Goal: Transaction & Acquisition: Download file/media

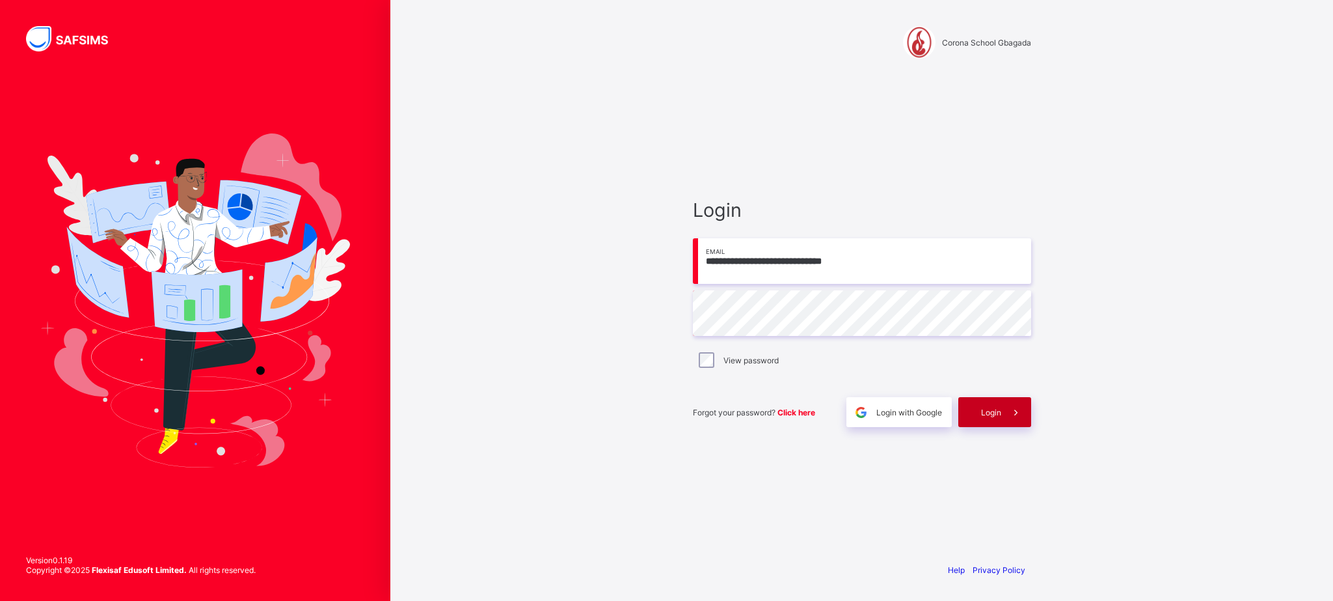
type input "**********"
click at [994, 402] on div "Login" at bounding box center [995, 412] width 73 height 30
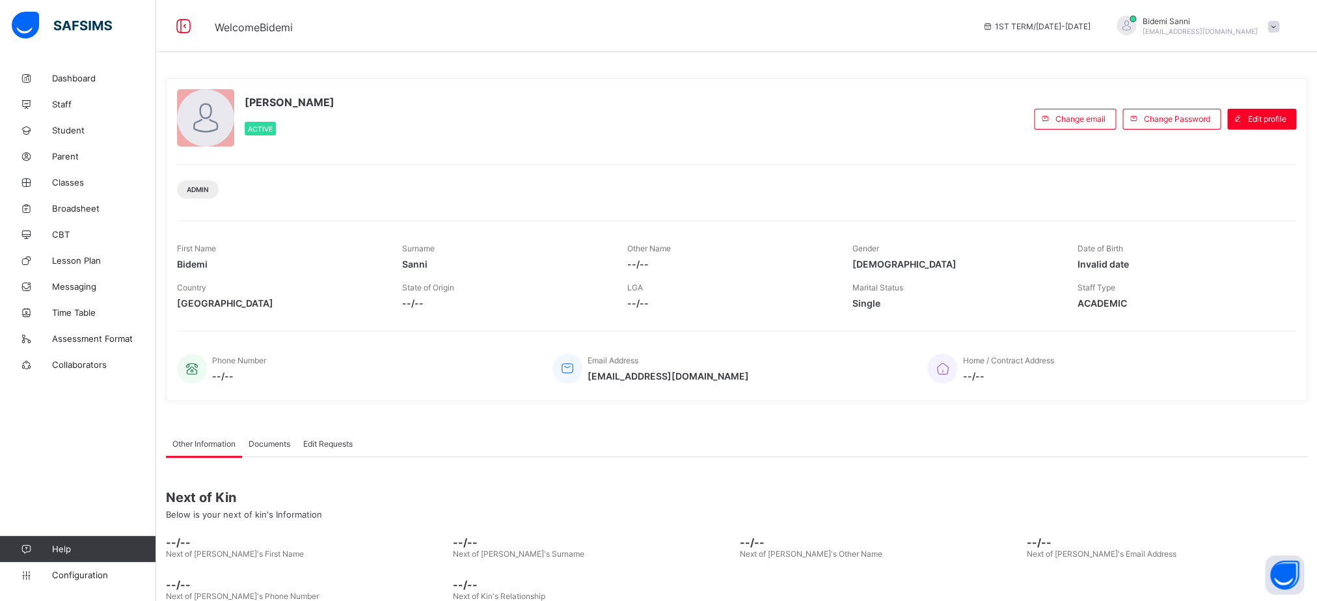
click at [994, 402] on div "[PERSON_NAME] Active Change email Change Password Edit profile Admin First Name…" at bounding box center [736, 239] width 1141 height 342
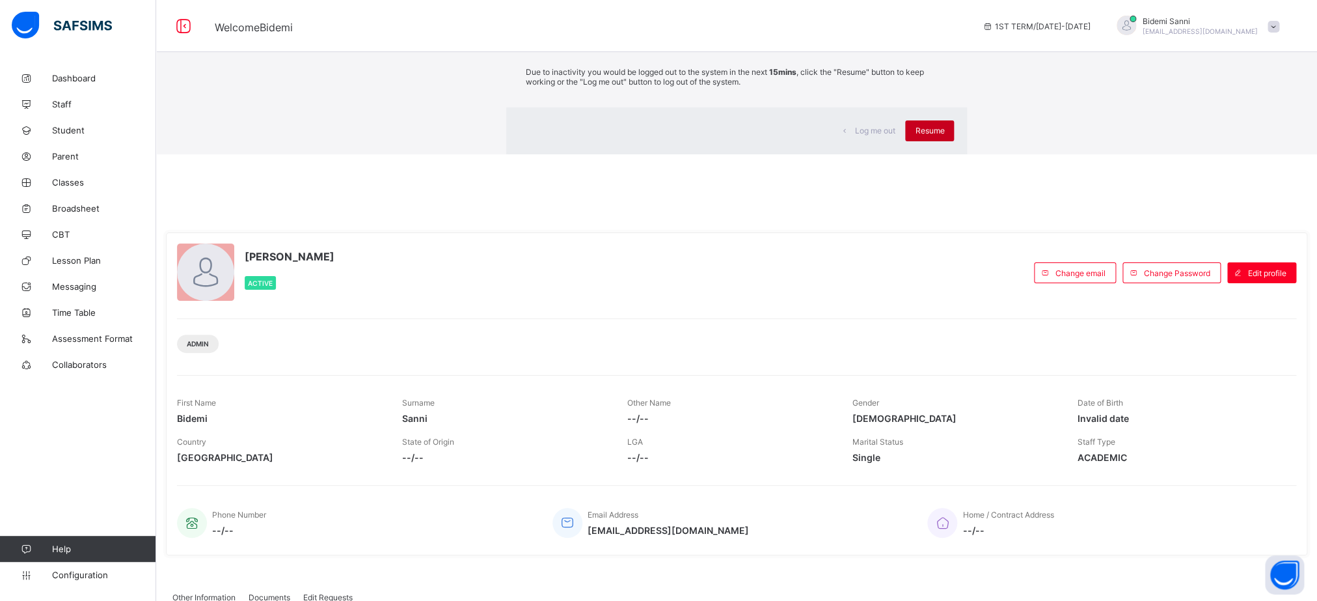
click at [905, 141] on div "Resume" at bounding box center [929, 130] width 49 height 21
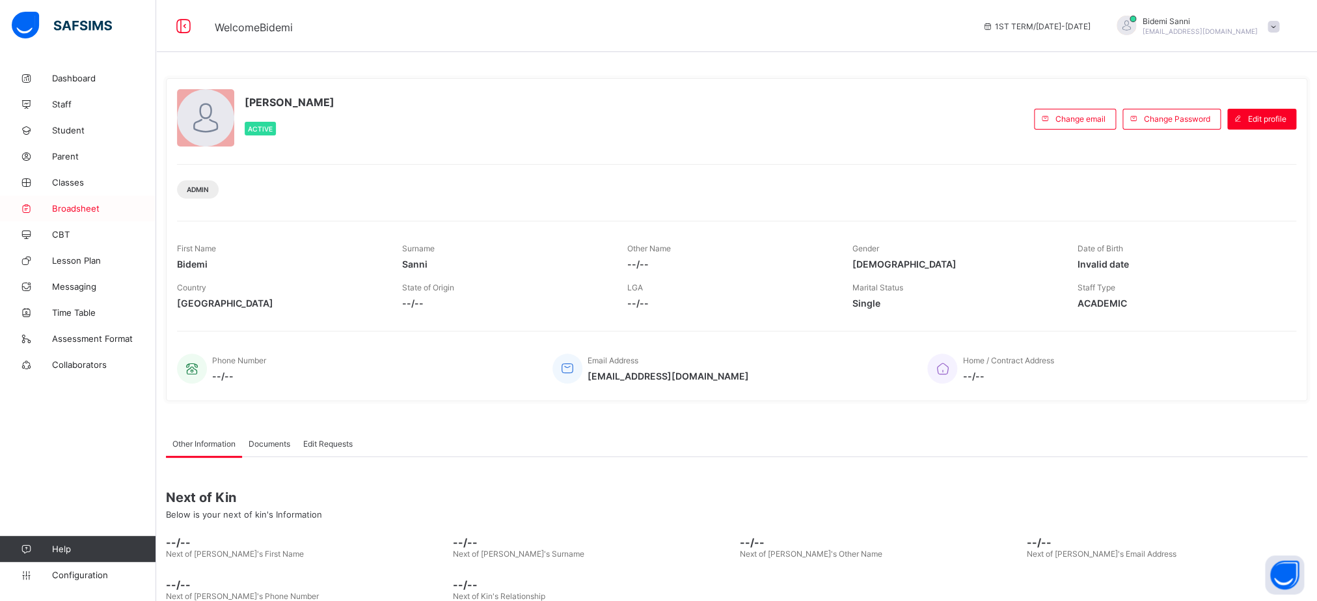
click at [82, 201] on link "Broadsheet" at bounding box center [78, 208] width 156 height 26
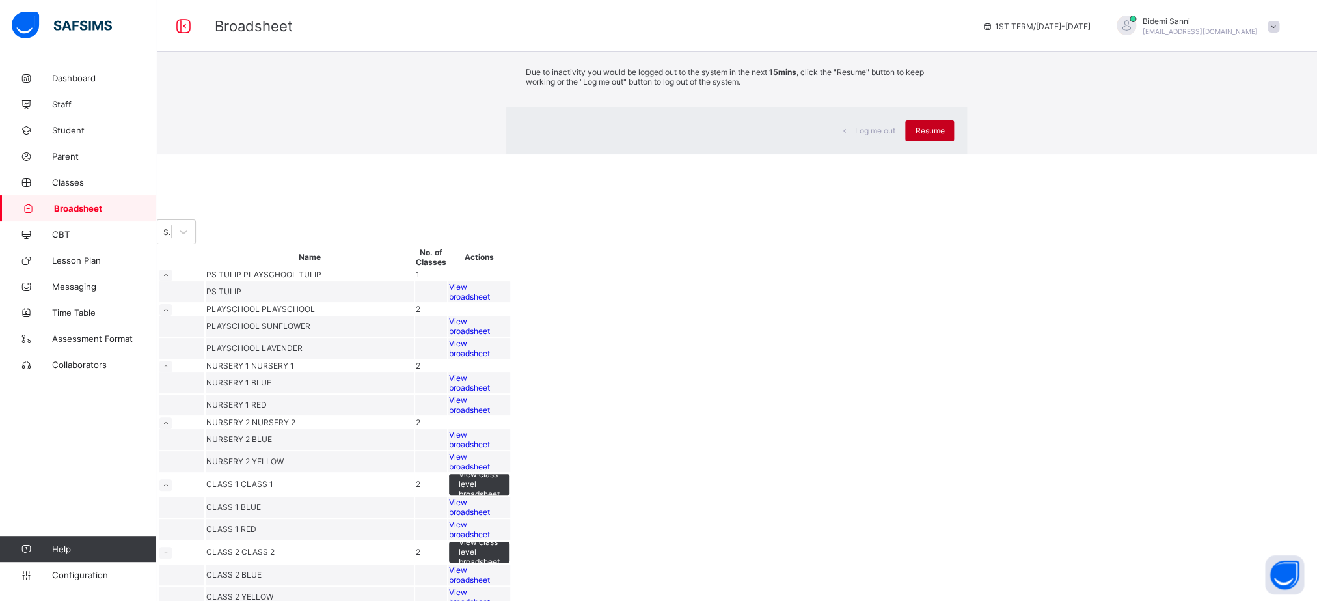
click at [915, 135] on span "Resume" at bounding box center [929, 131] width 29 height 10
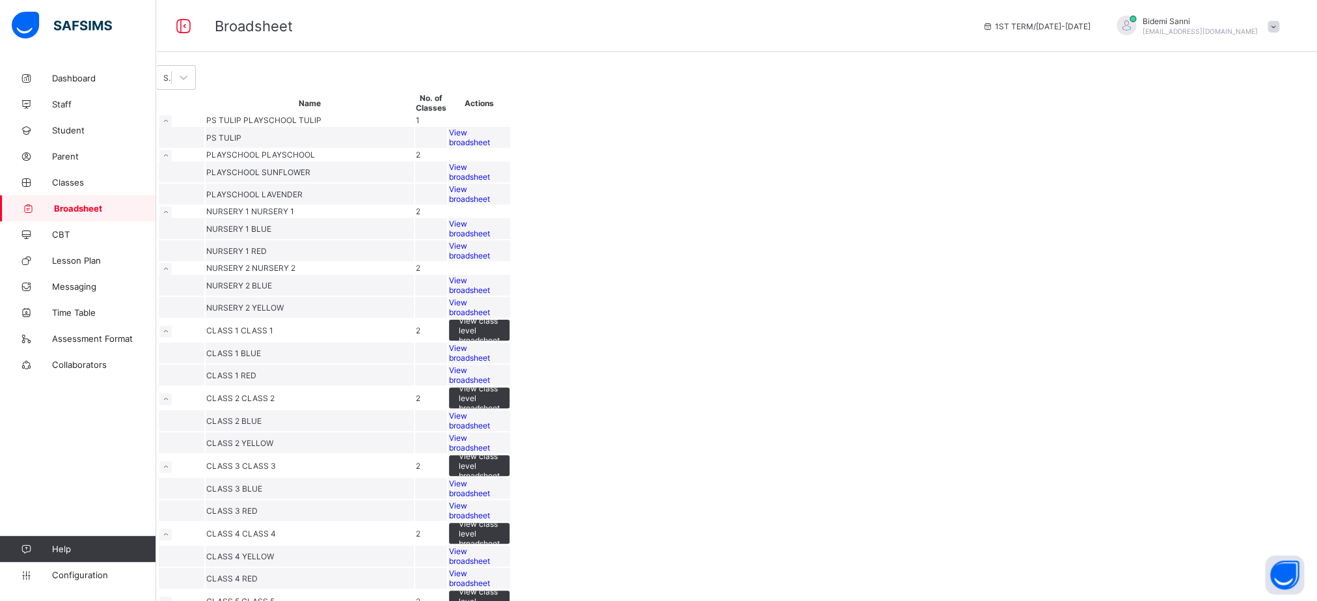
click at [99, 208] on span "Broadsheet" at bounding box center [105, 208] width 102 height 10
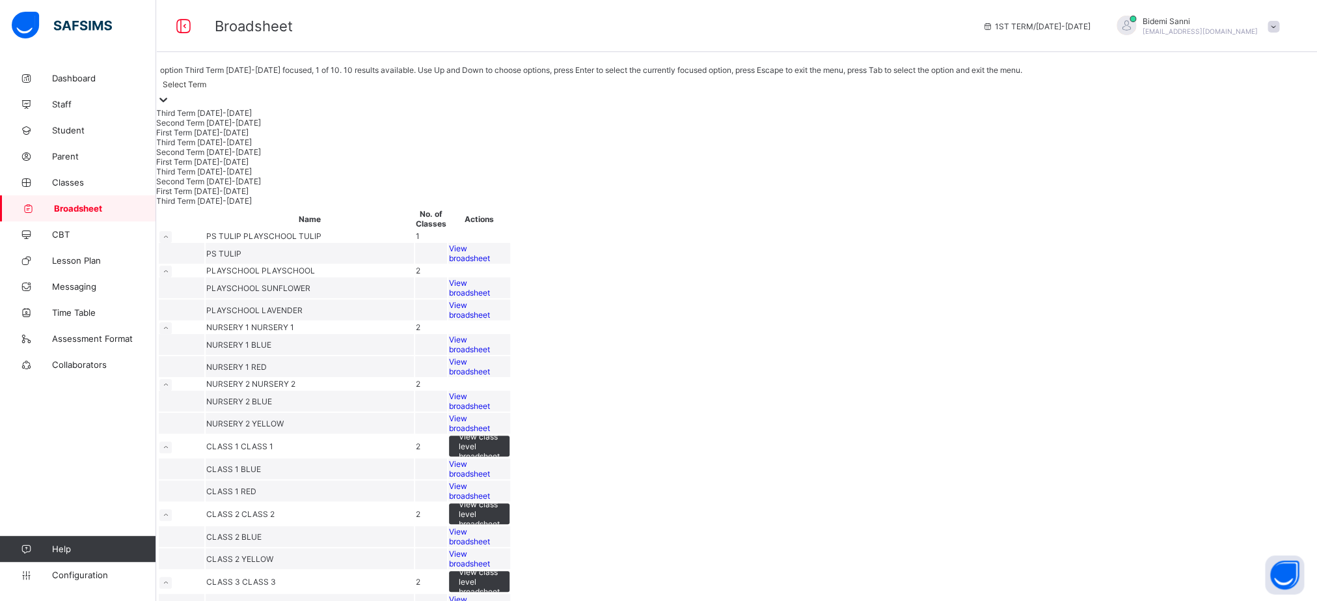
click at [206, 89] on div "Select Term" at bounding box center [185, 84] width 44 height 10
click at [238, 196] on div "First Term 2023-2024" at bounding box center [588, 191] width 864 height 10
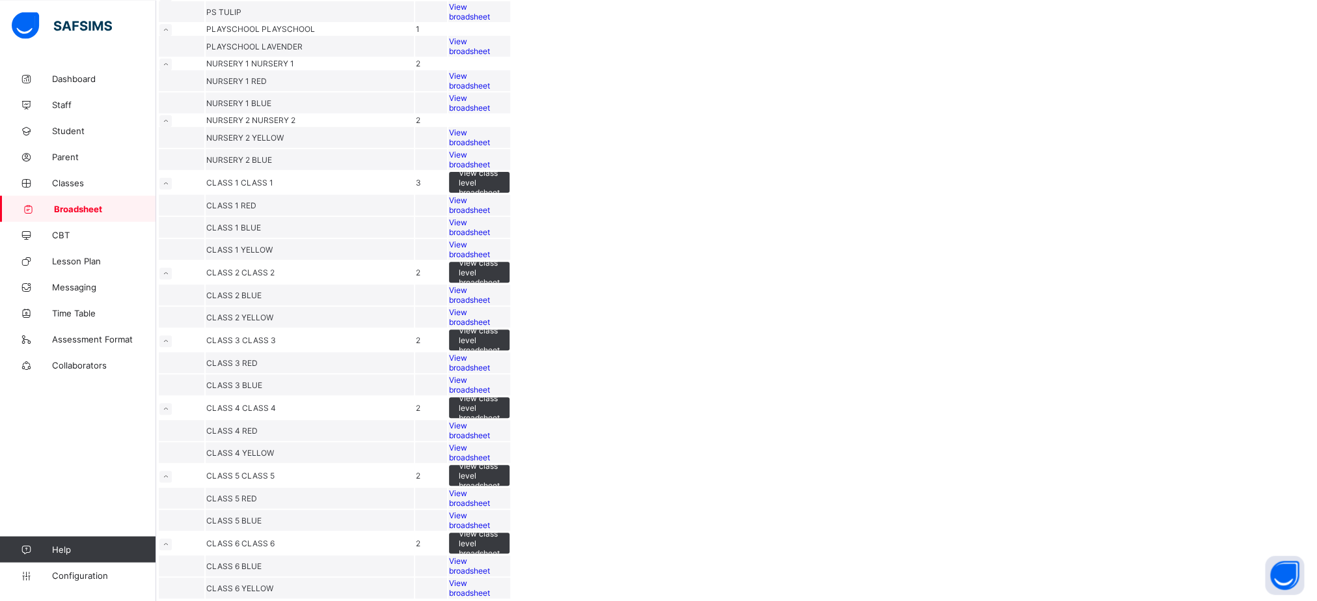
scroll to position [635, 0]
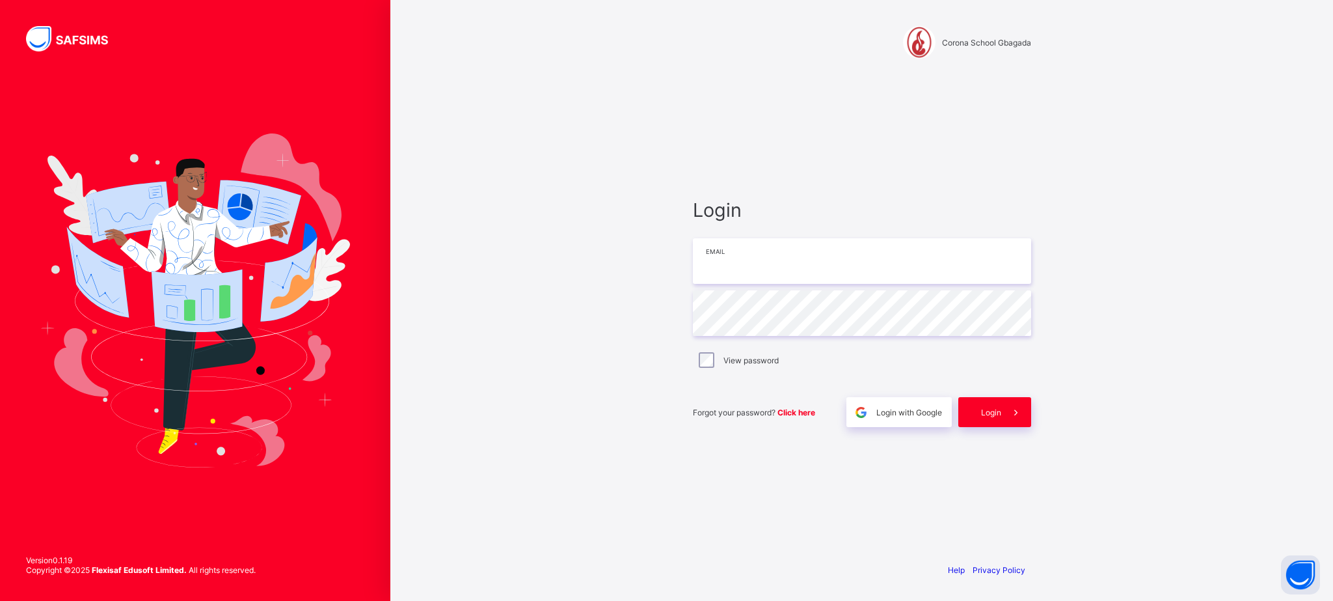
click at [769, 249] on input "email" at bounding box center [862, 261] width 338 height 46
type input "**********"
click at [983, 412] on span "Login" at bounding box center [991, 412] width 20 height 10
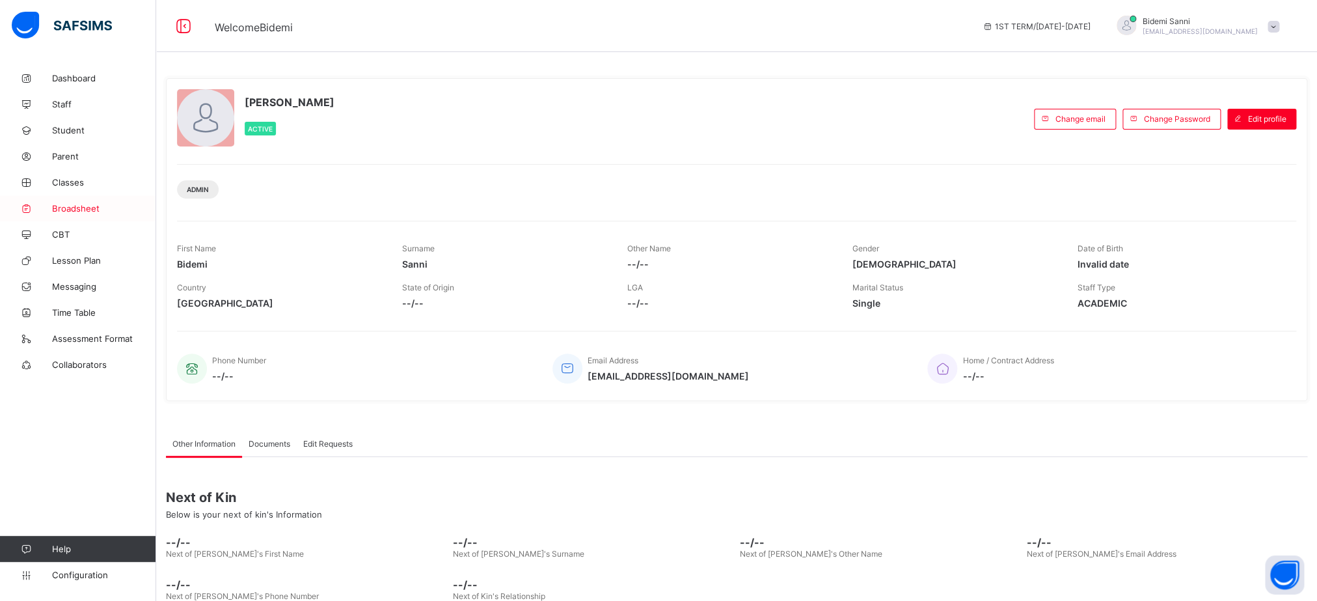
click at [113, 208] on span "Broadsheet" at bounding box center [104, 208] width 104 height 10
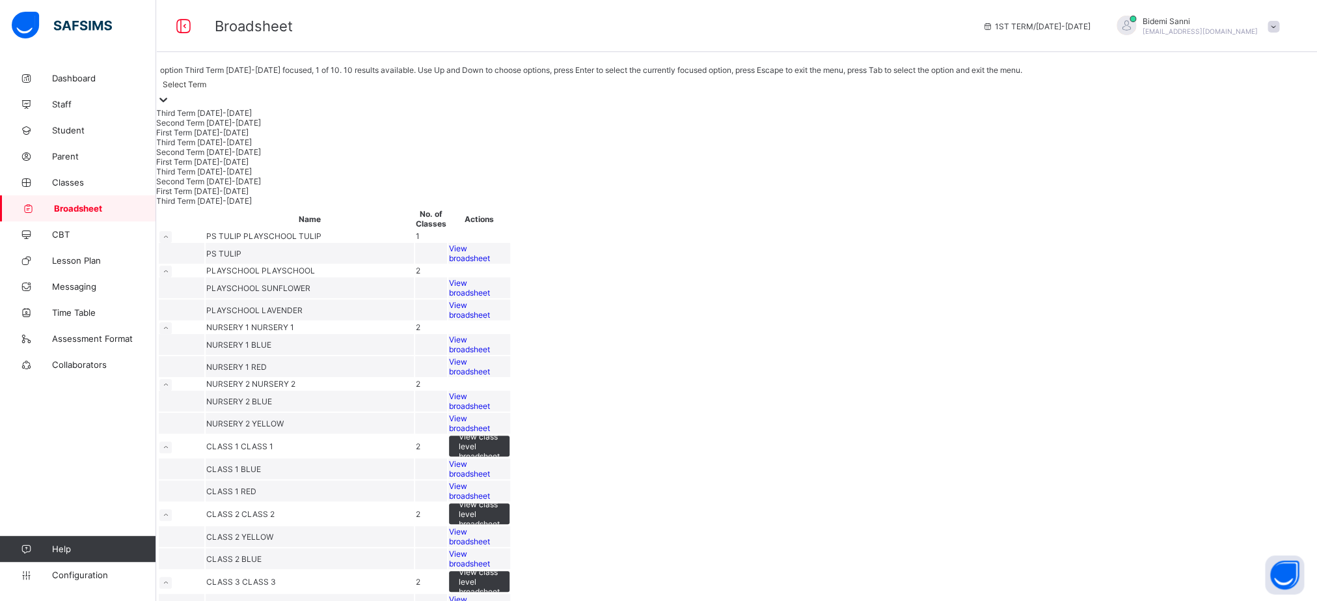
click at [170, 95] on div at bounding box center [163, 100] width 13 height 15
click at [243, 196] on div "First Term 2023-2024" at bounding box center [588, 191] width 864 height 10
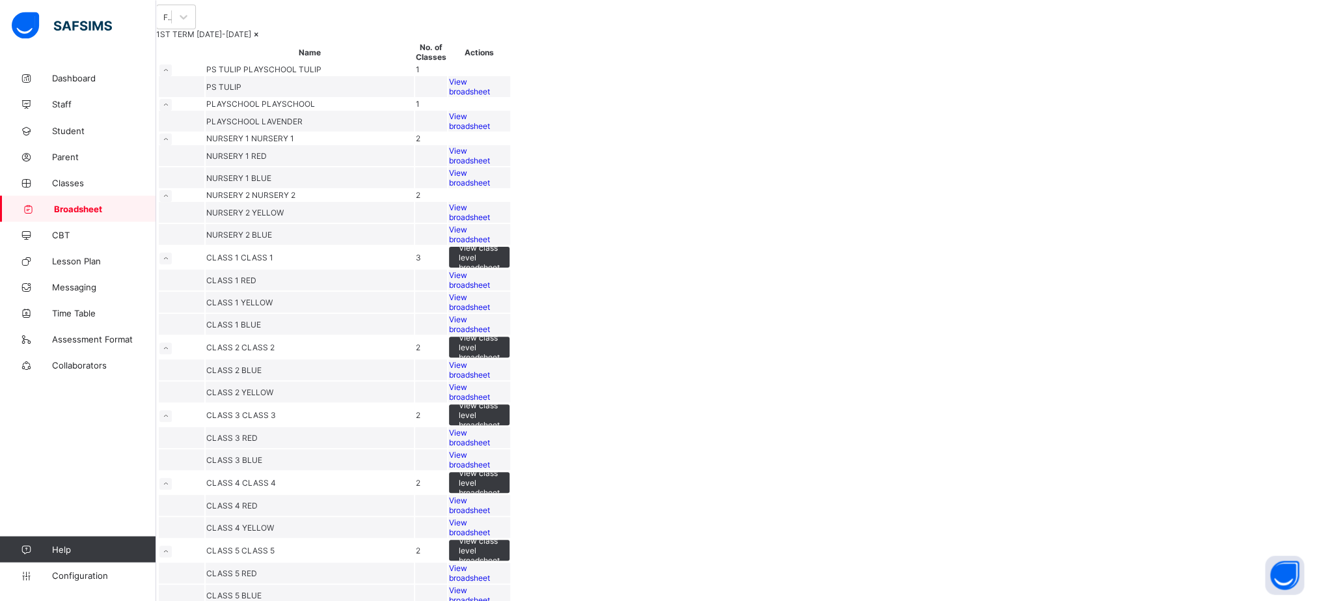
scroll to position [0, 0]
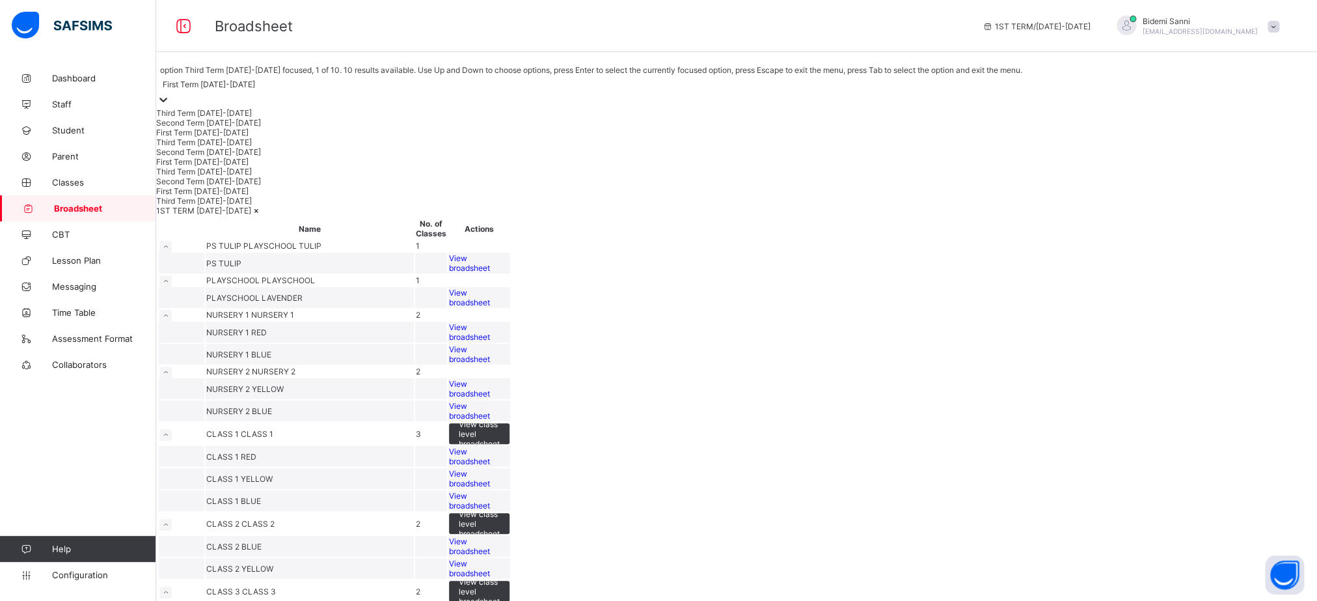
click at [170, 100] on icon at bounding box center [163, 99] width 13 height 13
click at [277, 167] on div "First Term 2024-2025" at bounding box center [588, 162] width 864 height 10
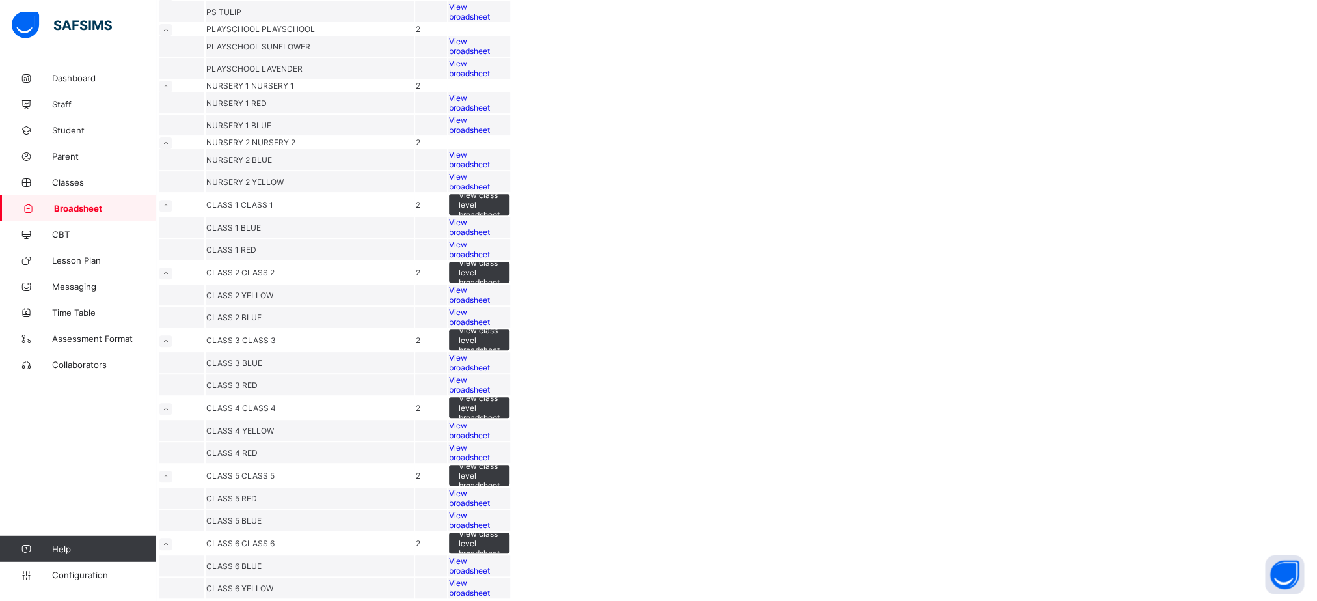
scroll to position [686, 0]
click at [510, 329] on td "View class level broadsheet" at bounding box center [479, 340] width 62 height 22
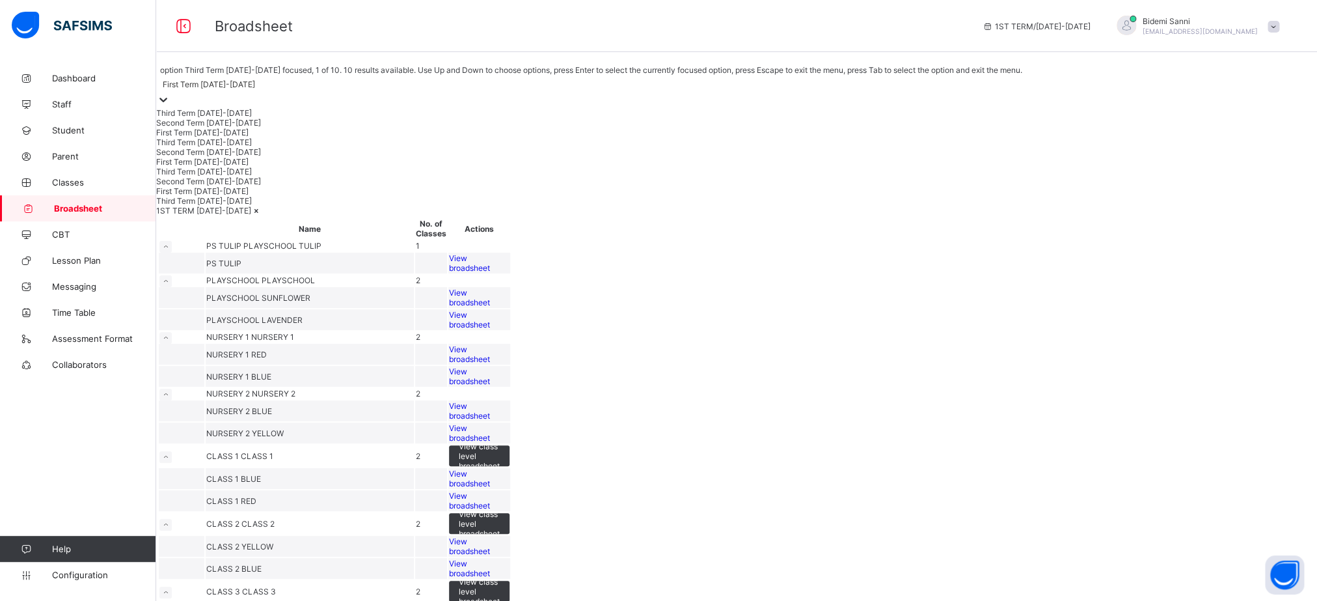
click at [255, 89] on div "First Term 2024-2025" at bounding box center [209, 84] width 92 height 10
click at [217, 157] on div "Second Term 2024-2025" at bounding box center [594, 152] width 876 height 10
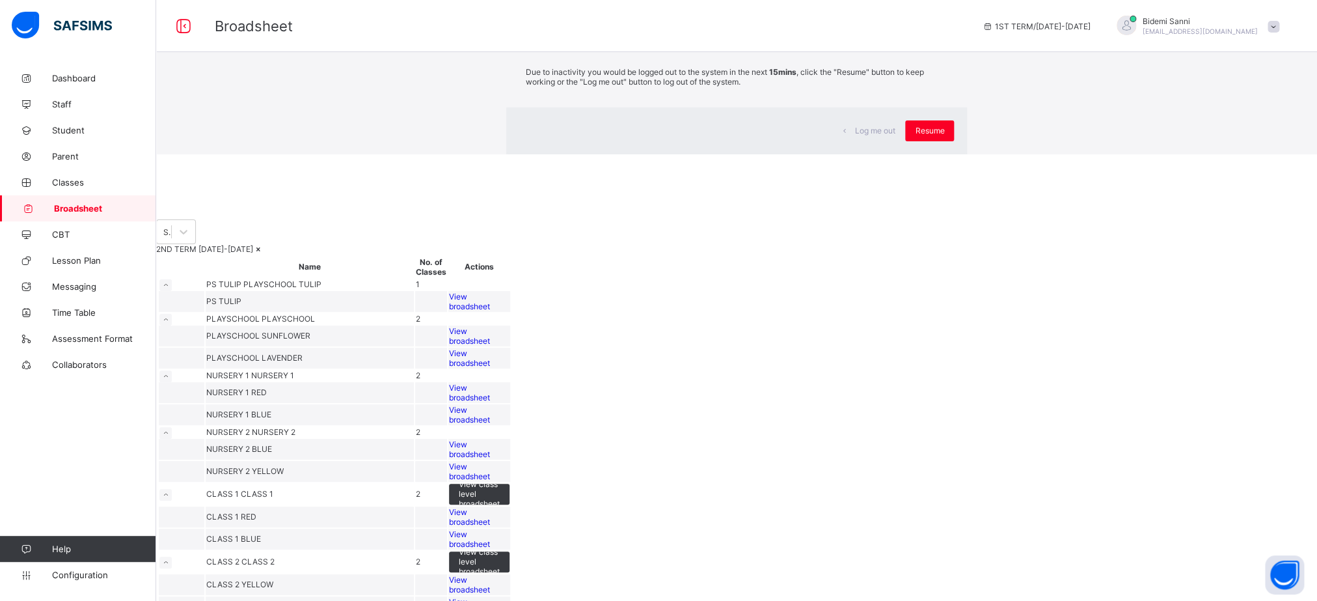
click at [665, 92] on div "× Idle Mode Due to inactivity you would be logged out to the system in the next…" at bounding box center [736, 77] width 1161 height 154
click at [905, 141] on div "Resume" at bounding box center [929, 130] width 49 height 21
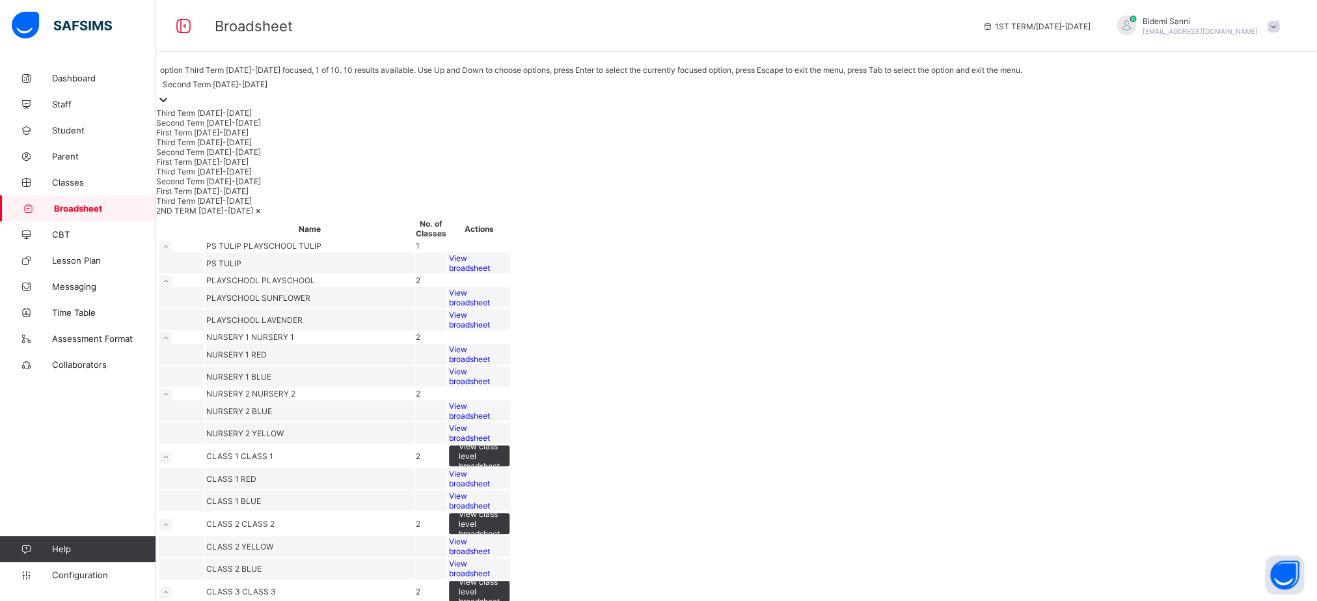
click at [170, 93] on div at bounding box center [163, 100] width 13 height 15
click at [219, 147] on div "Third Term 2024-2025" at bounding box center [590, 142] width 868 height 10
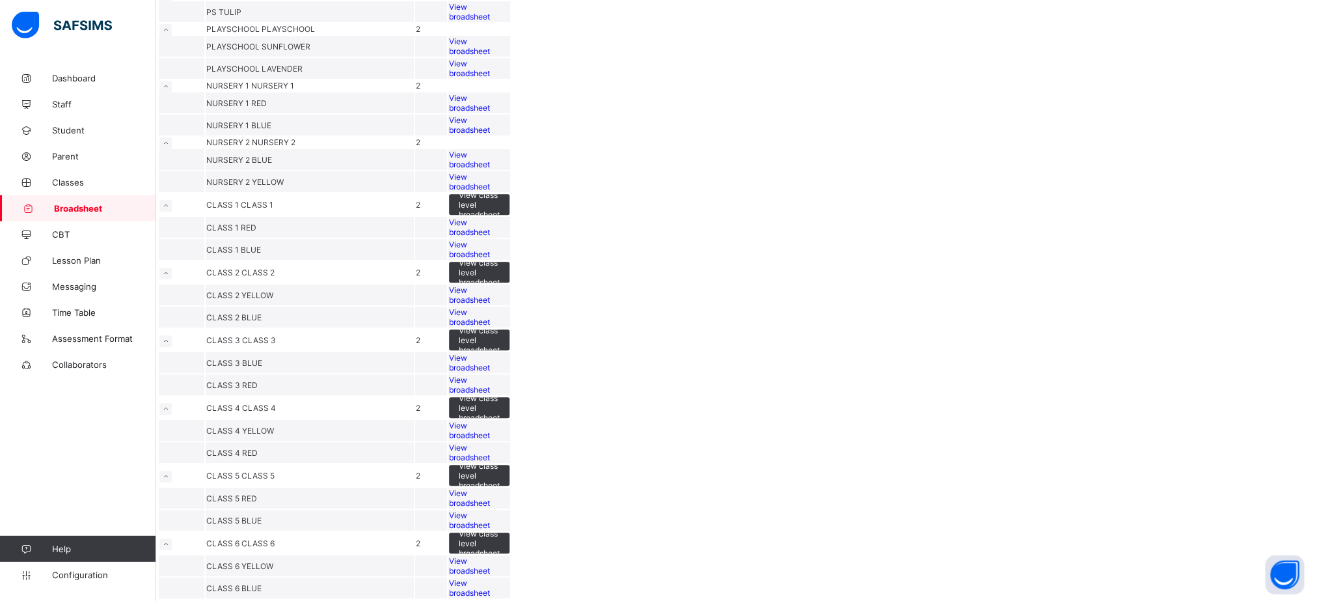
scroll to position [686, 0]
click at [490, 510] on span "View broadsheet" at bounding box center [469, 520] width 41 height 20
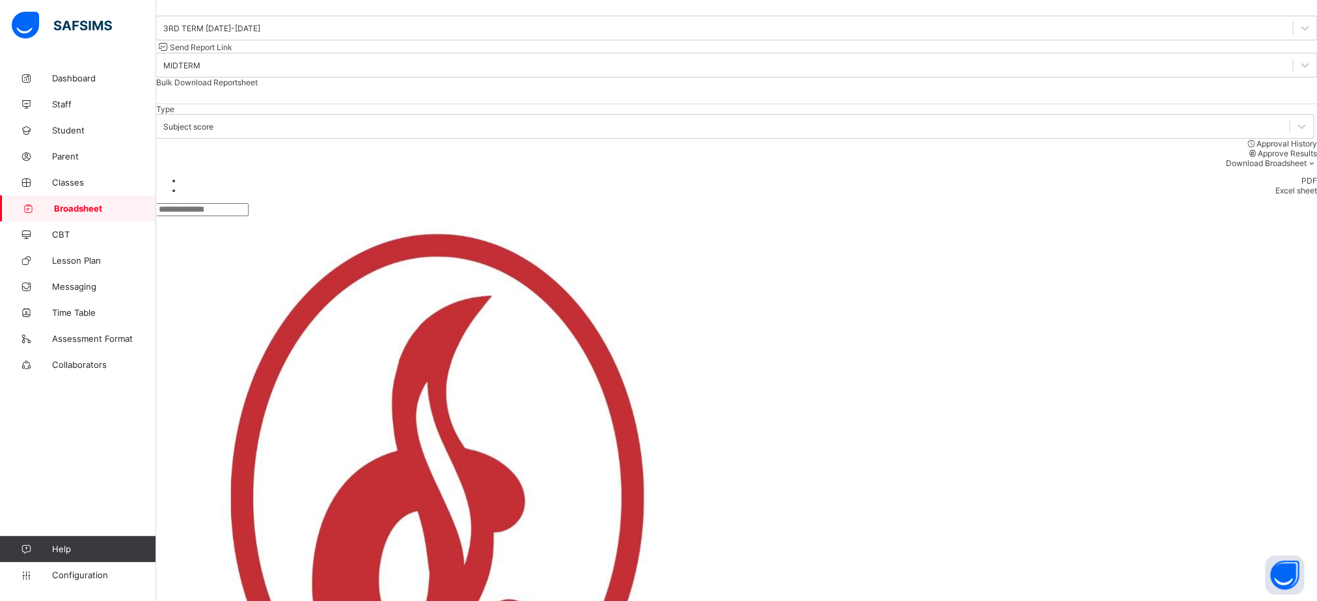
scroll to position [303, 0]
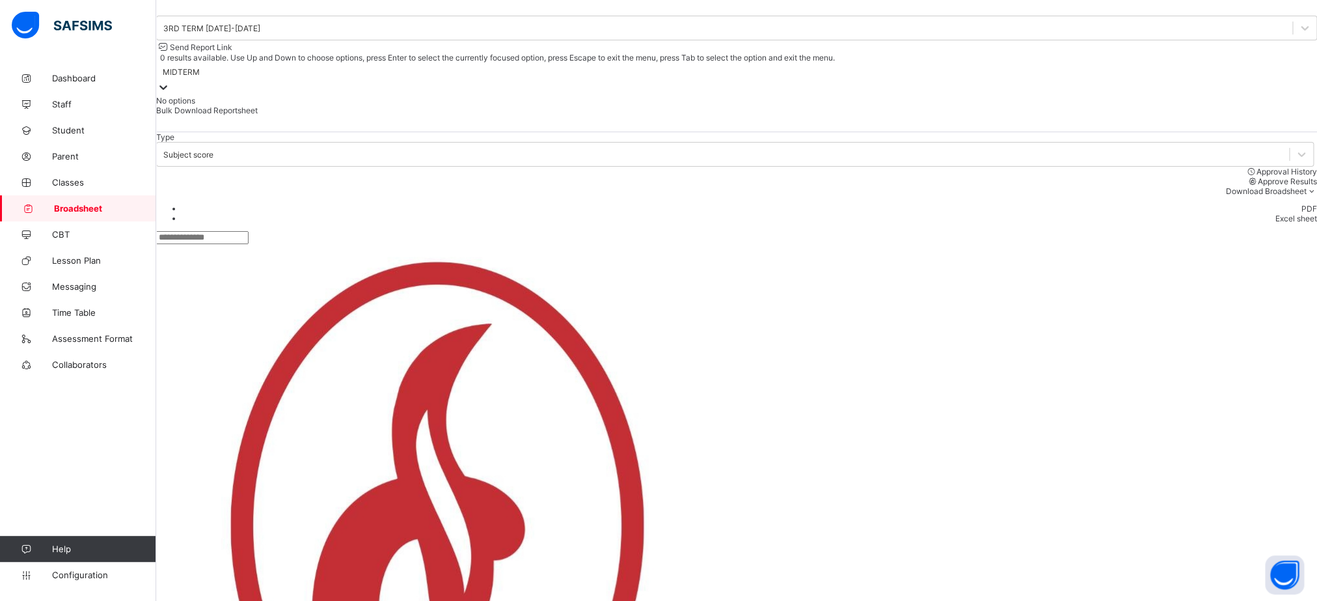
click at [200, 77] on div "MIDTERM" at bounding box center [181, 72] width 37 height 10
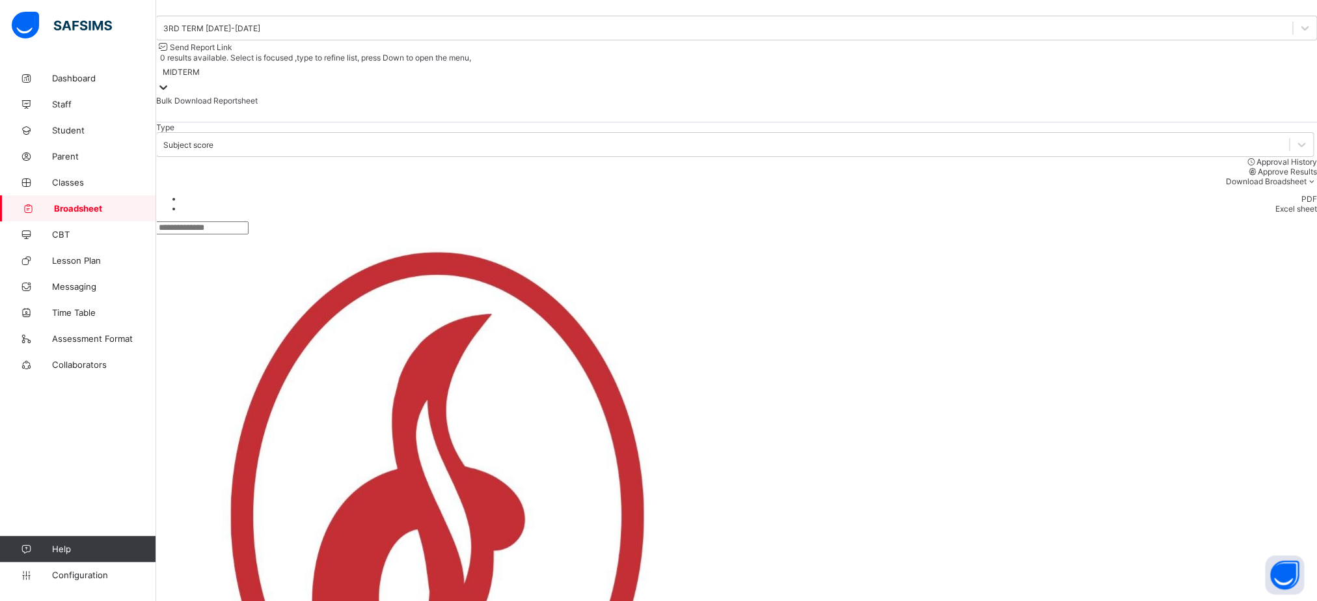
click at [200, 77] on div "MIDTERM" at bounding box center [181, 72] width 37 height 10
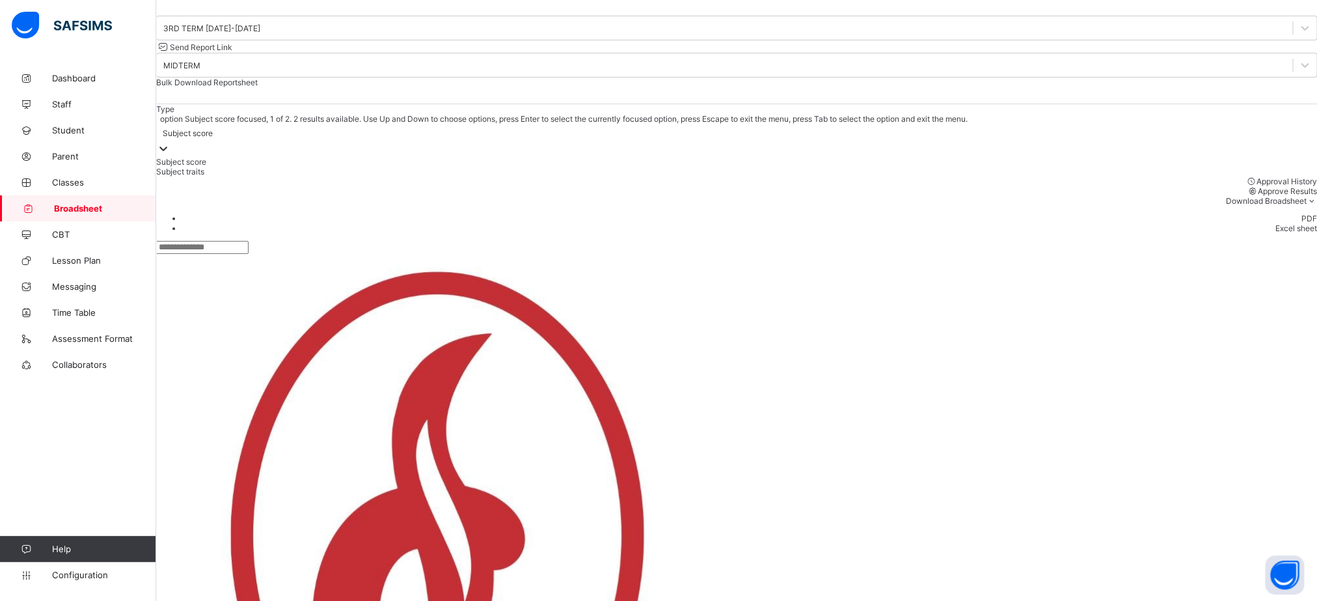
click at [170, 144] on div at bounding box center [163, 149] width 13 height 15
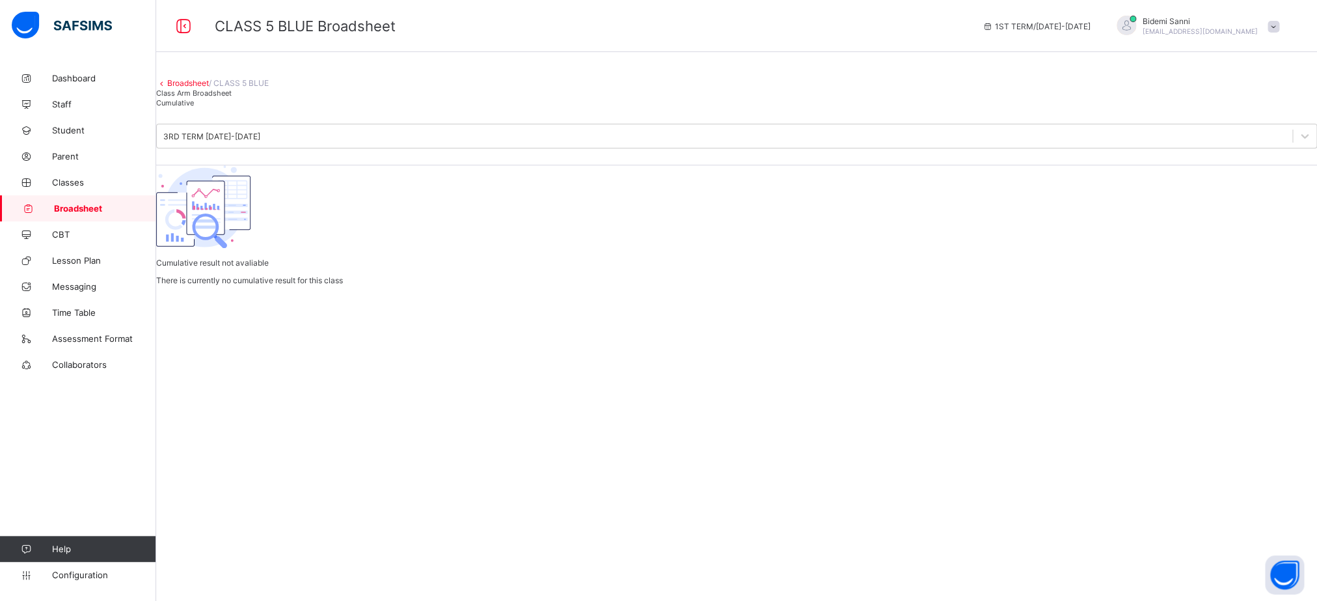
scroll to position [0, 0]
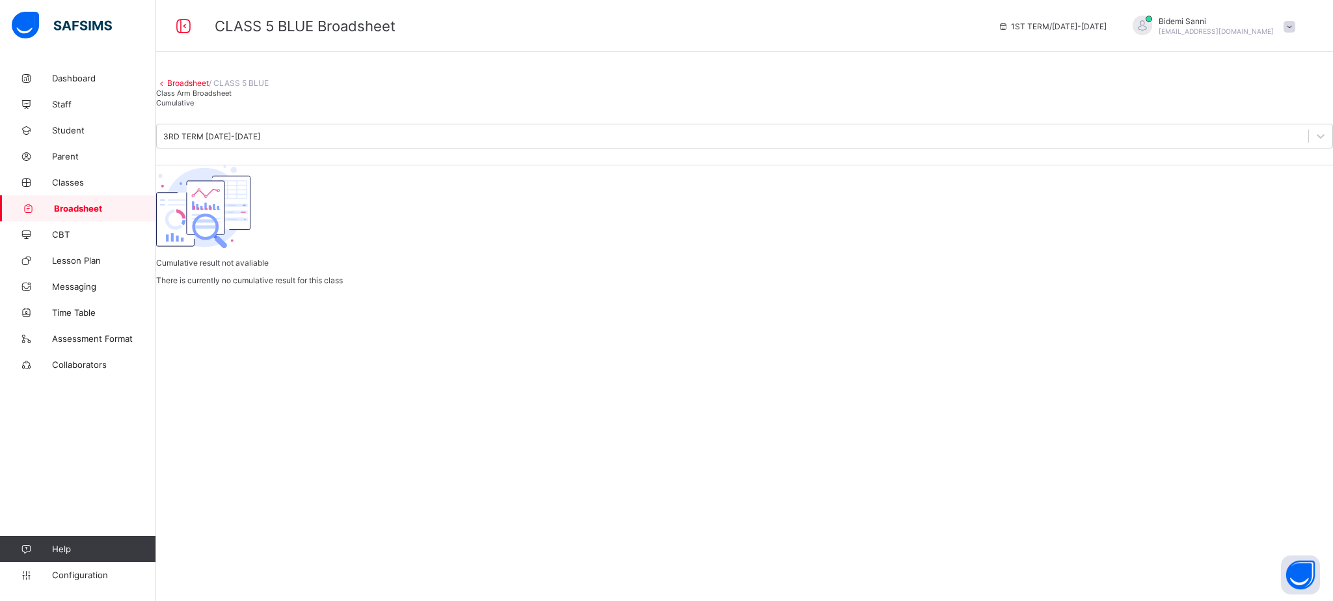
click at [437, 285] on div "Broadsheet / CLASS 5 BLUE Class Arm Broadsheet Cumulative 3RD TERM 2024-2025 Cu…" at bounding box center [744, 175] width 1177 height 220
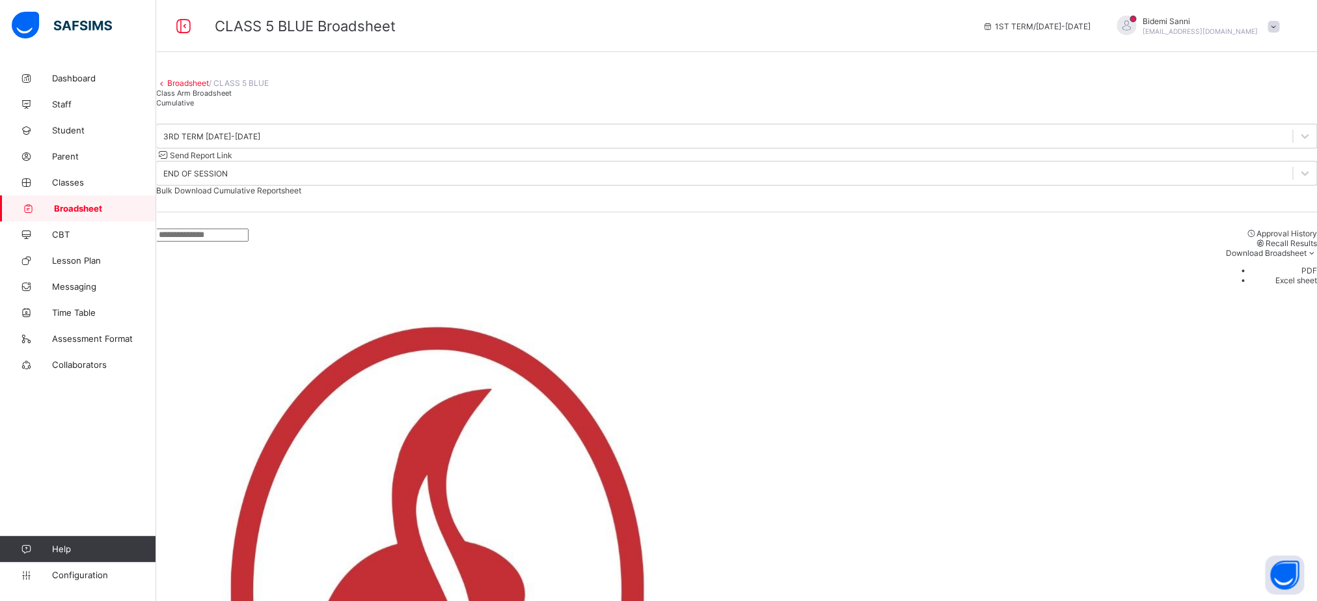
scroll to position [342, 0]
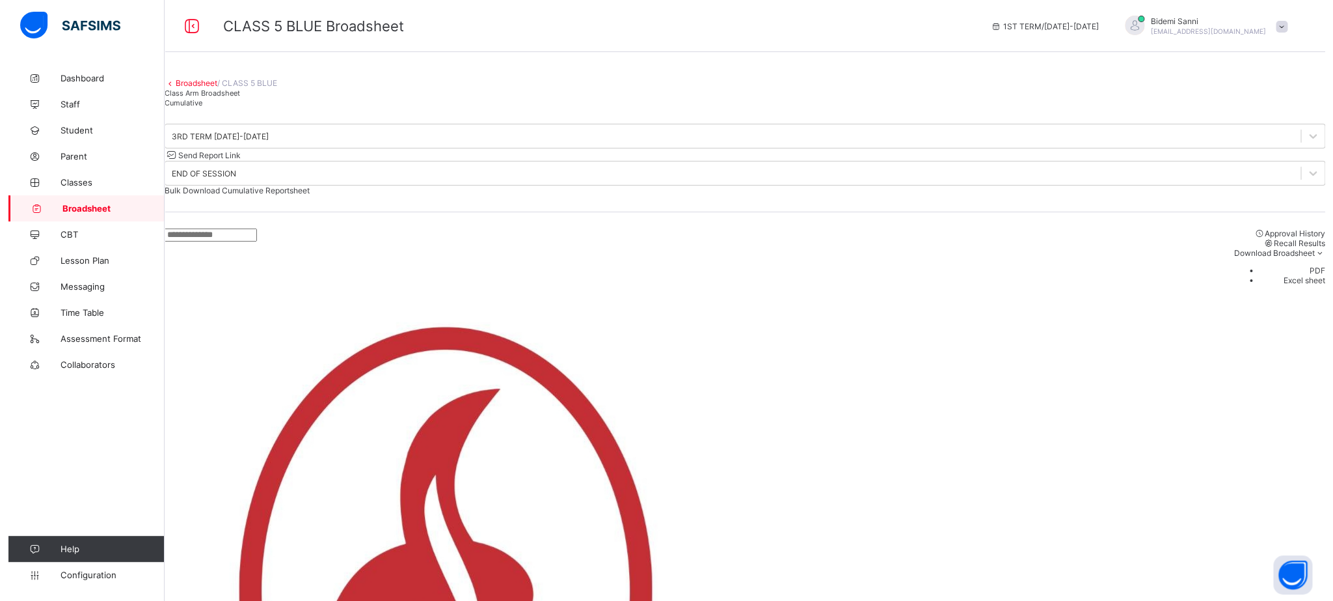
scroll to position [27, 0]
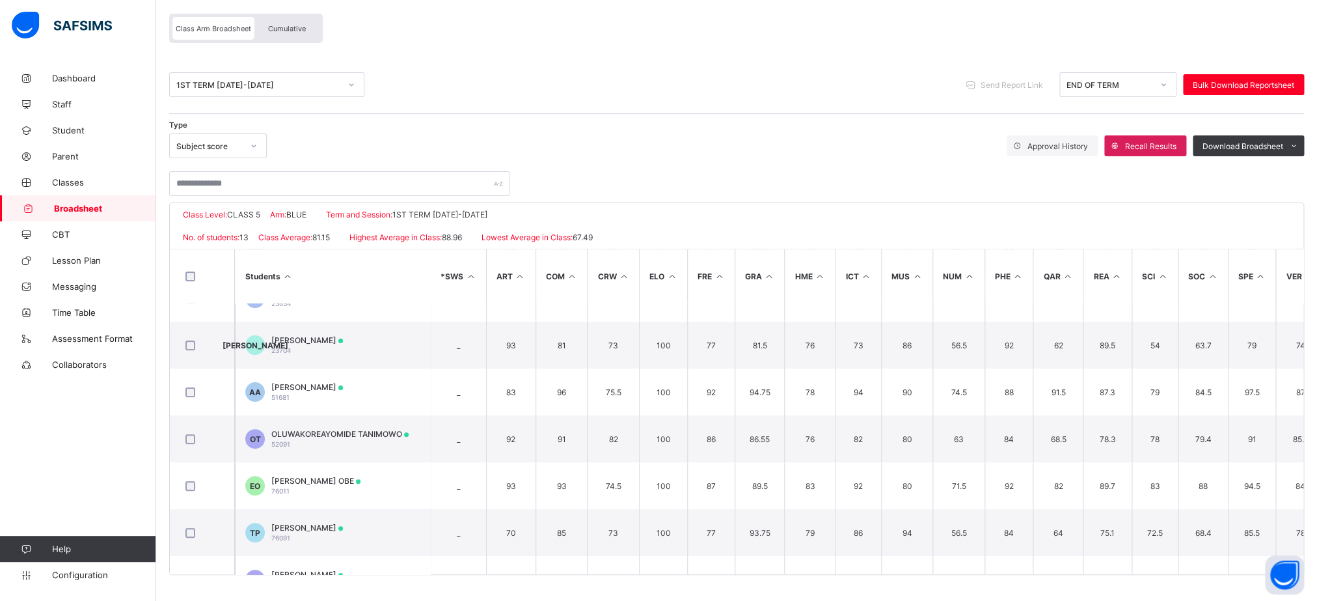
scroll to position [196, 0]
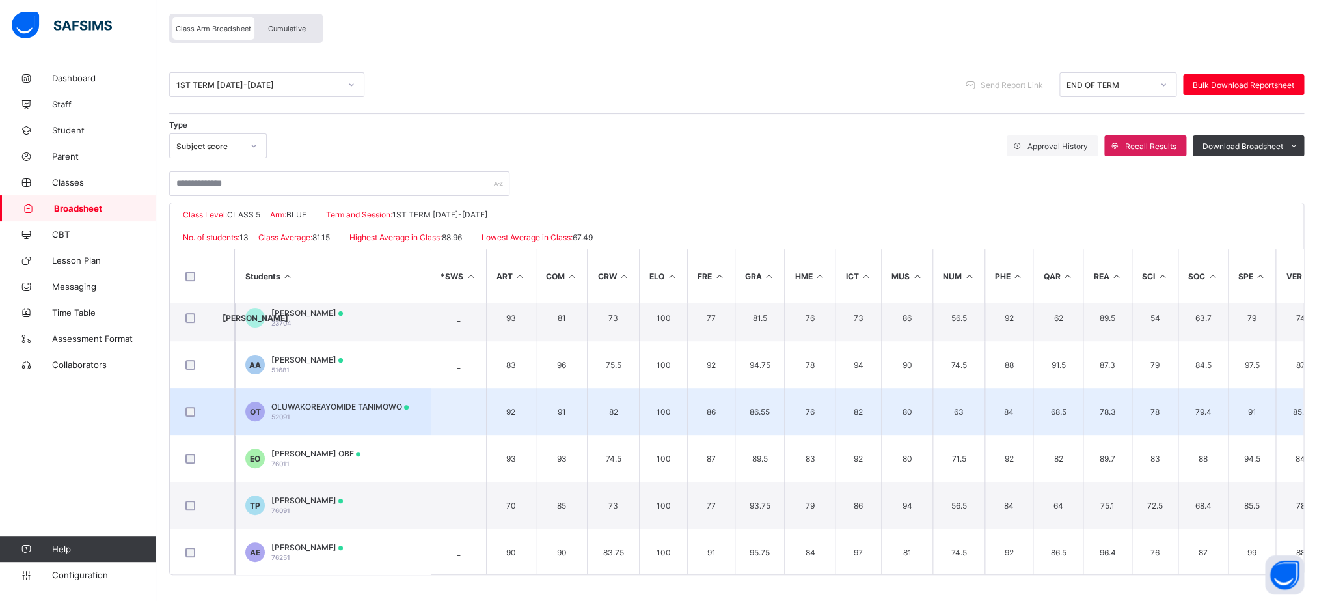
click at [375, 396] on td "OT OLUWAKOREAYOMIDE TANIMOWO 52091" at bounding box center [332, 411] width 195 height 47
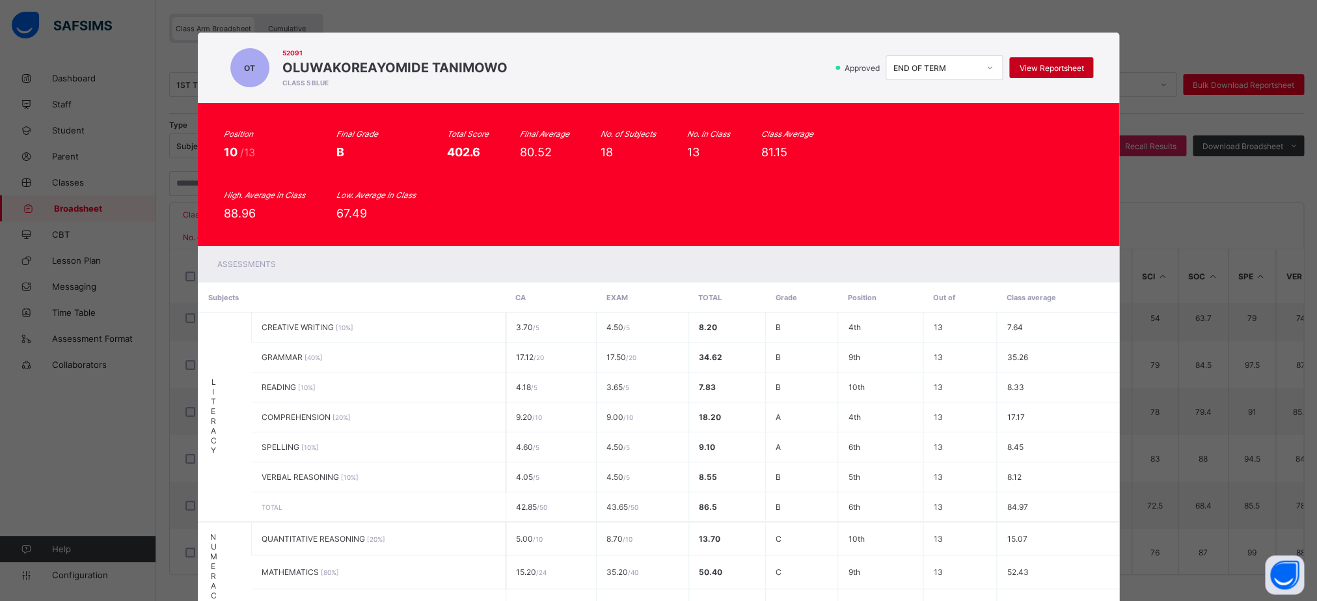
click at [1059, 68] on span "View Reportsheet" at bounding box center [1051, 68] width 64 height 10
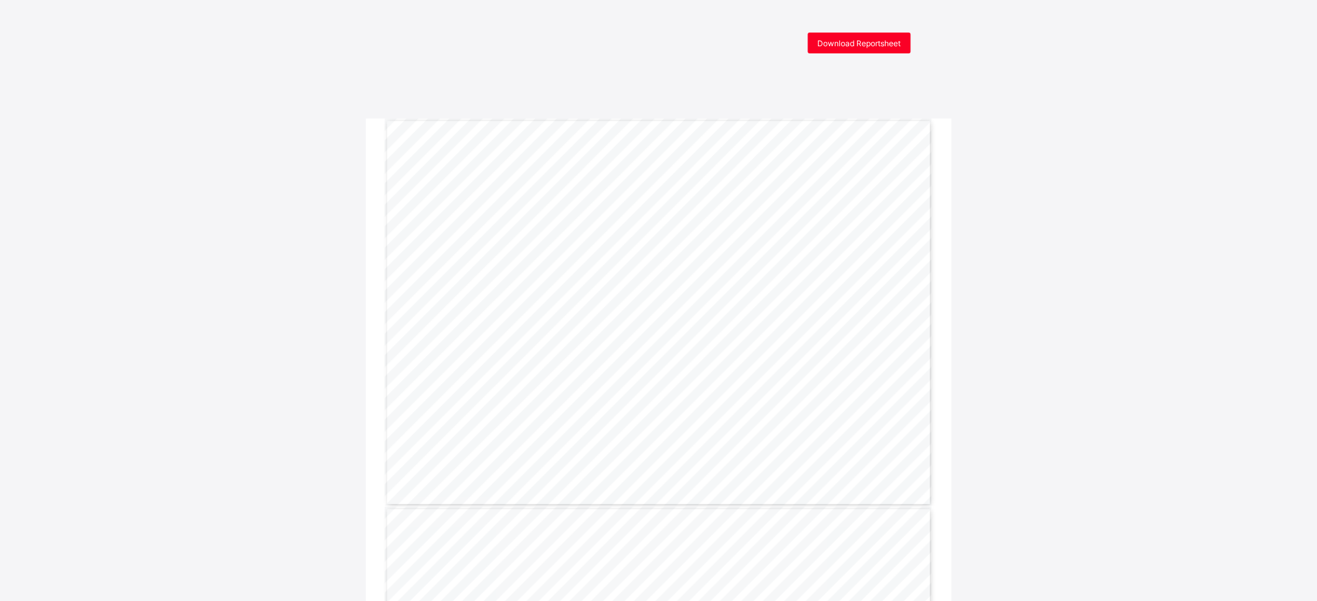
click at [872, 39] on span "Download Reportsheet" at bounding box center [858, 43] width 83 height 10
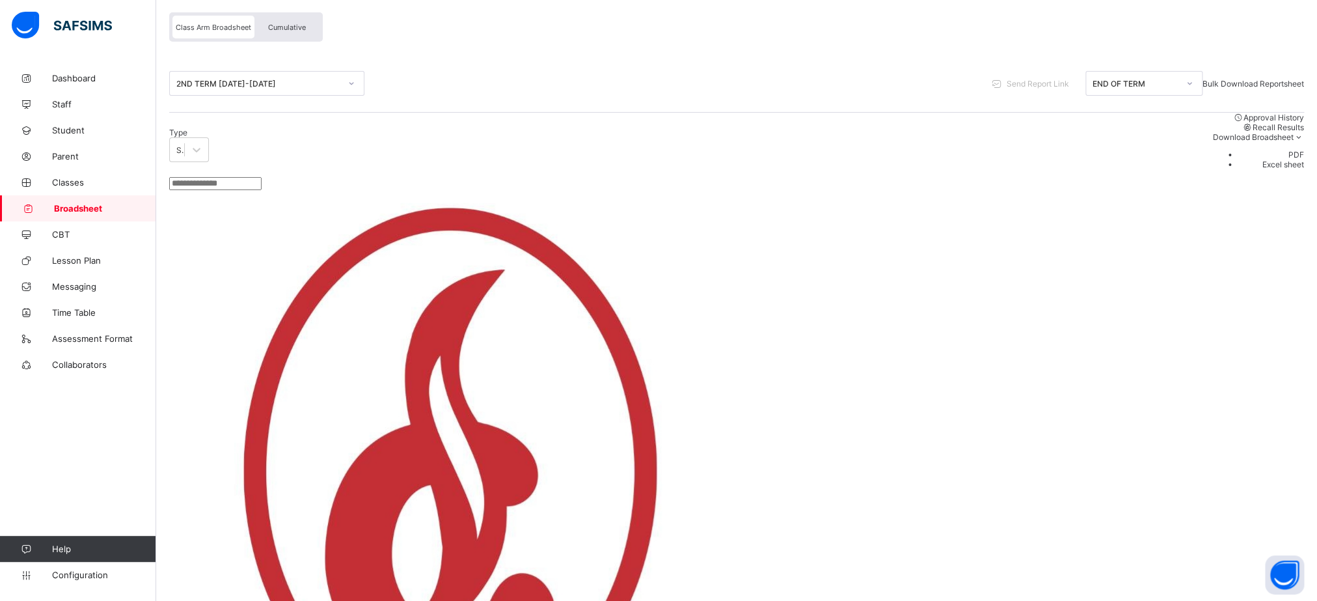
scroll to position [176, 0]
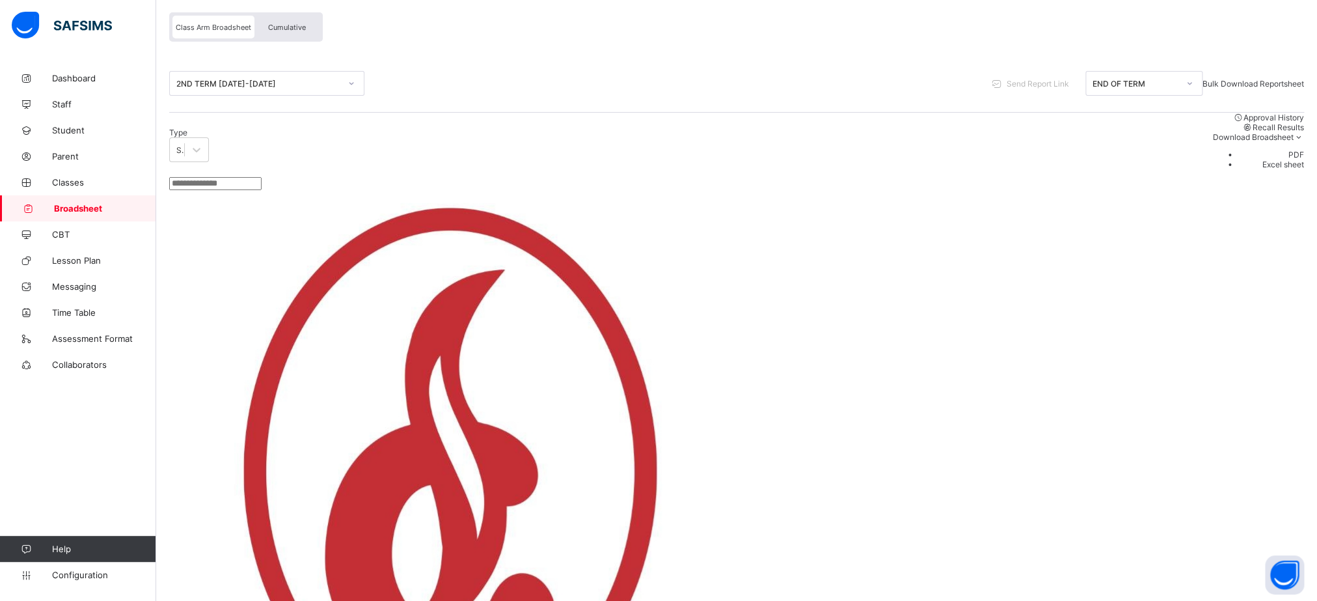
scroll to position [0, 0]
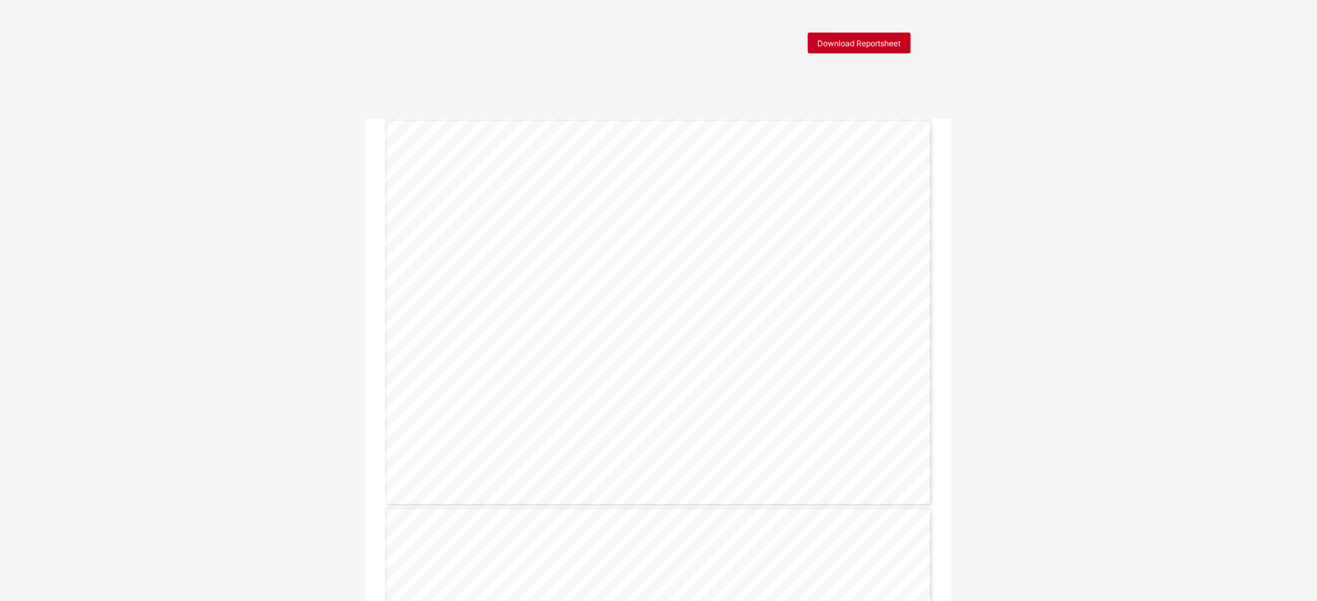
click at [857, 46] on span "Download Reportsheet" at bounding box center [858, 43] width 83 height 10
click at [854, 41] on span "Download Reportsheet" at bounding box center [858, 43] width 83 height 10
